Goal: Find specific page/section: Find specific page/section

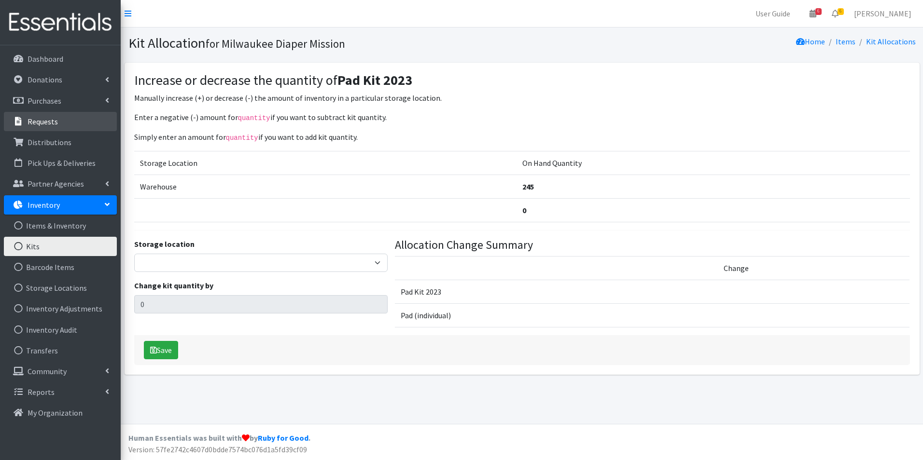
click at [45, 126] on link "Requests" at bounding box center [60, 121] width 113 height 19
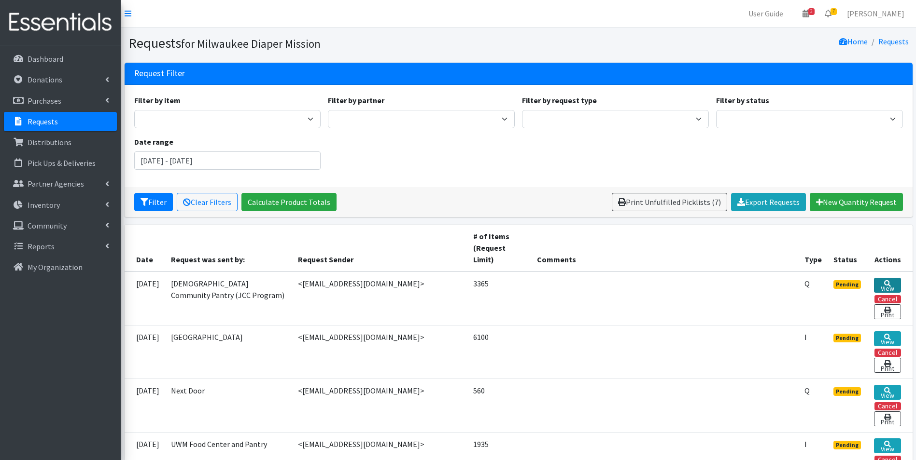
click at [890, 283] on icon at bounding box center [887, 283] width 7 height 7
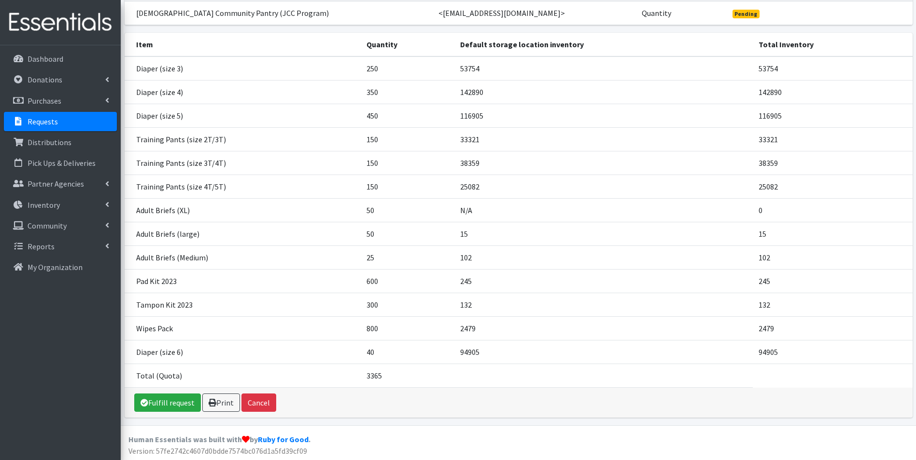
scroll to position [109, 0]
